Goal: Information Seeking & Learning: Check status

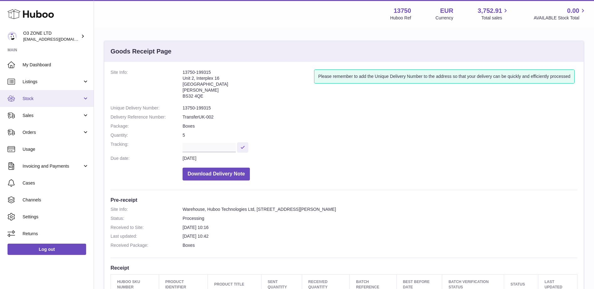
click at [28, 98] on span "Stock" at bounding box center [53, 99] width 60 height 6
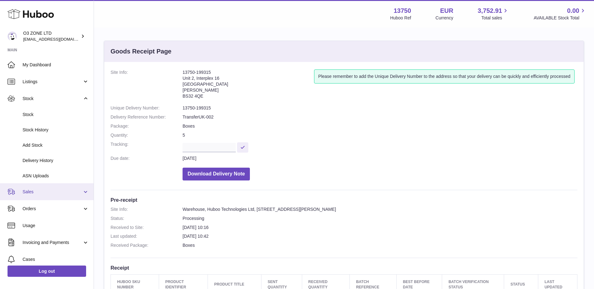
click at [30, 191] on span "Sales" at bounding box center [53, 192] width 60 height 6
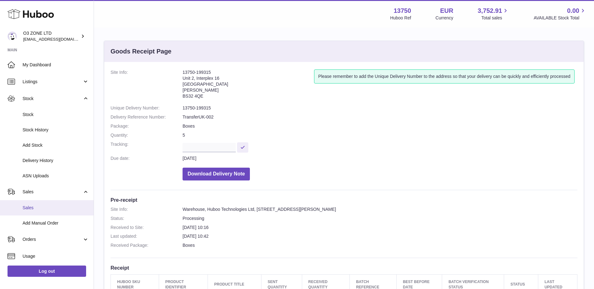
click at [31, 211] on span "Sales" at bounding box center [56, 208] width 66 height 6
click at [31, 204] on link "Sales" at bounding box center [47, 207] width 94 height 15
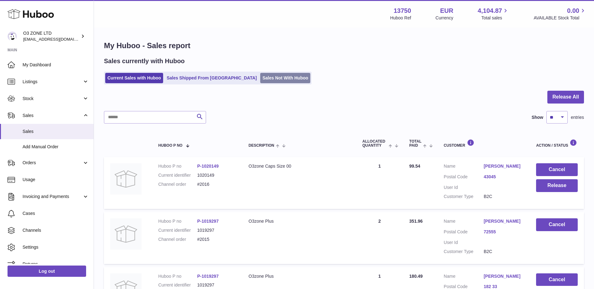
click at [260, 77] on link "Sales Not With Huboo" at bounding box center [285, 78] width 50 height 10
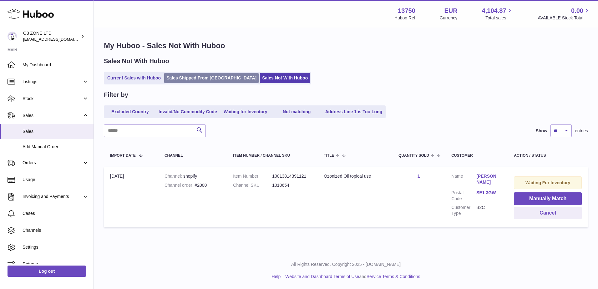
click at [205, 74] on link "Sales Shipped From [GEOGRAPHIC_DATA]" at bounding box center [211, 78] width 95 height 10
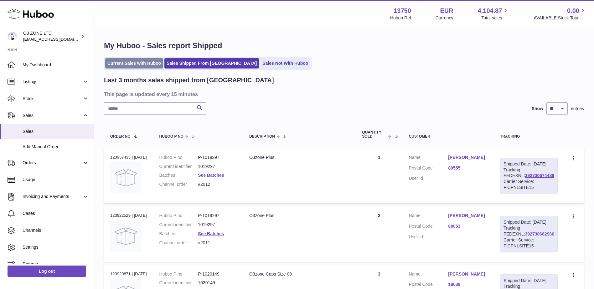
click at [127, 61] on link "Current Sales with Huboo" at bounding box center [134, 63] width 58 height 10
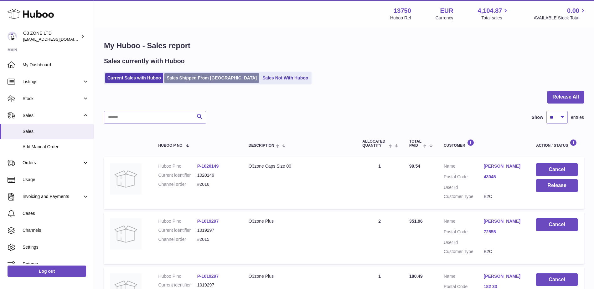
click at [190, 73] on link "Sales Shipped From [GEOGRAPHIC_DATA]" at bounding box center [211, 78] width 95 height 10
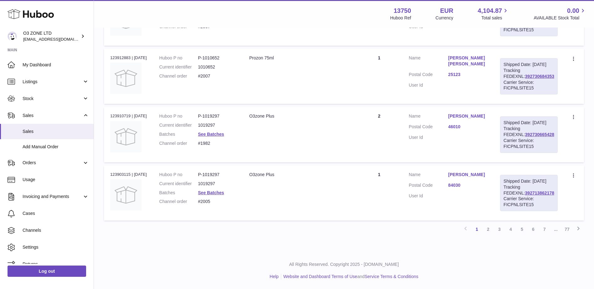
scroll to position [563, 0]
click at [486, 234] on link "2" at bounding box center [487, 229] width 11 height 11
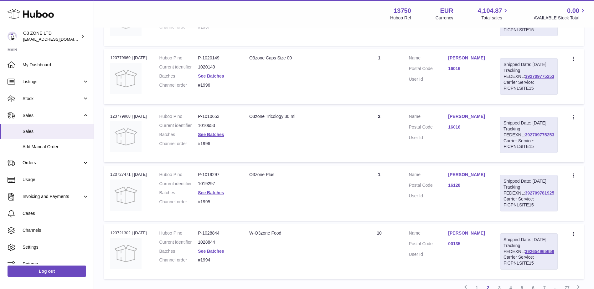
scroll to position [560, 0]
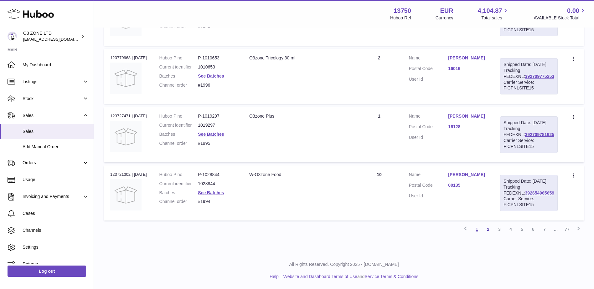
click at [478, 235] on link "1" at bounding box center [476, 229] width 11 height 11
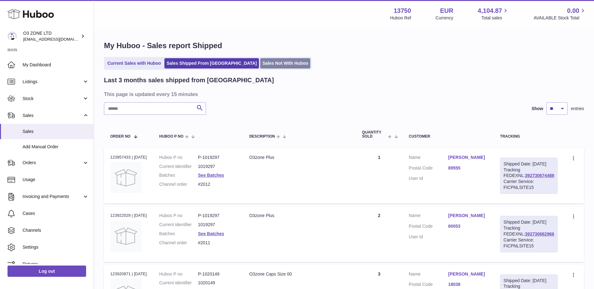
click at [260, 64] on link "Sales Not With Huboo" at bounding box center [285, 63] width 50 height 10
